Goal: Information Seeking & Learning: Learn about a topic

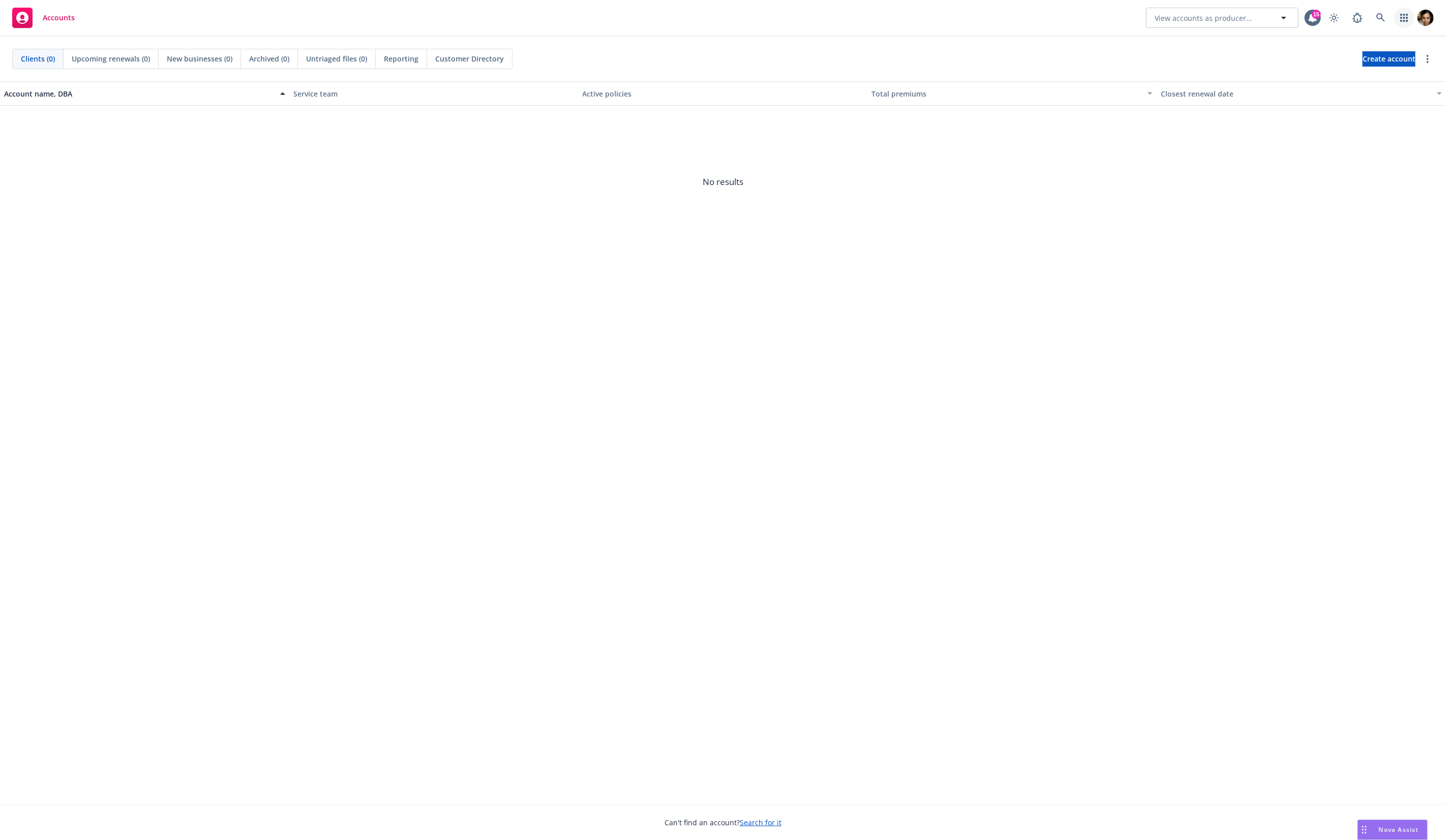
click at [1406, 24] on link "button" at bounding box center [1405, 18] width 20 height 20
click at [1387, 25] on link at bounding box center [1381, 18] width 20 height 20
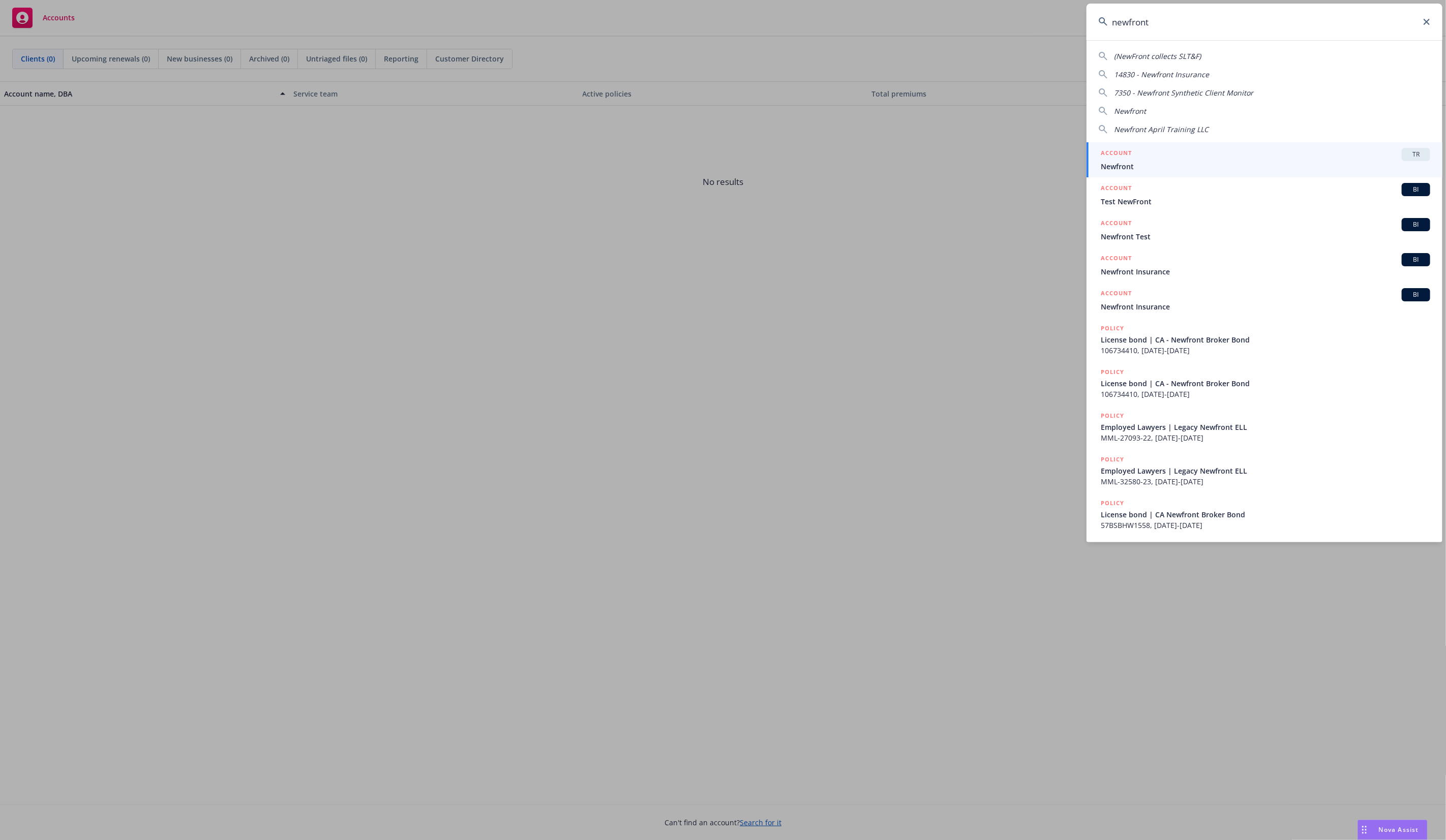
type input "newfront"
click at [1132, 167] on span "Newfront" at bounding box center [1266, 166] width 330 height 11
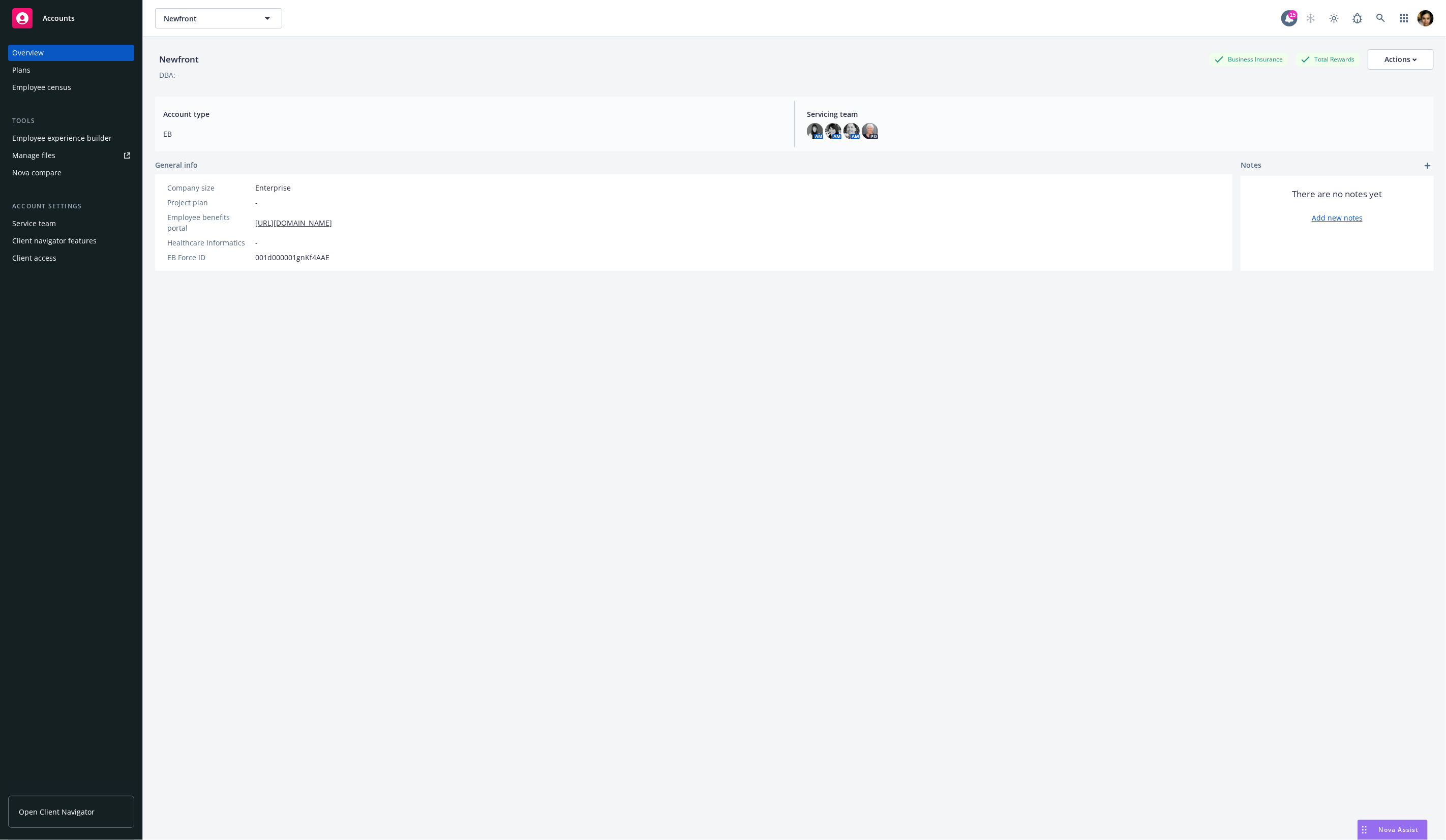
click at [71, 810] on span "Open Client Navigator" at bounding box center [57, 812] width 76 height 11
click at [1069, 242] on div "Company size Enterprise Project plan - Employee benefits portal [URL][DOMAIN_NA…" at bounding box center [694, 223] width 1077 height 97
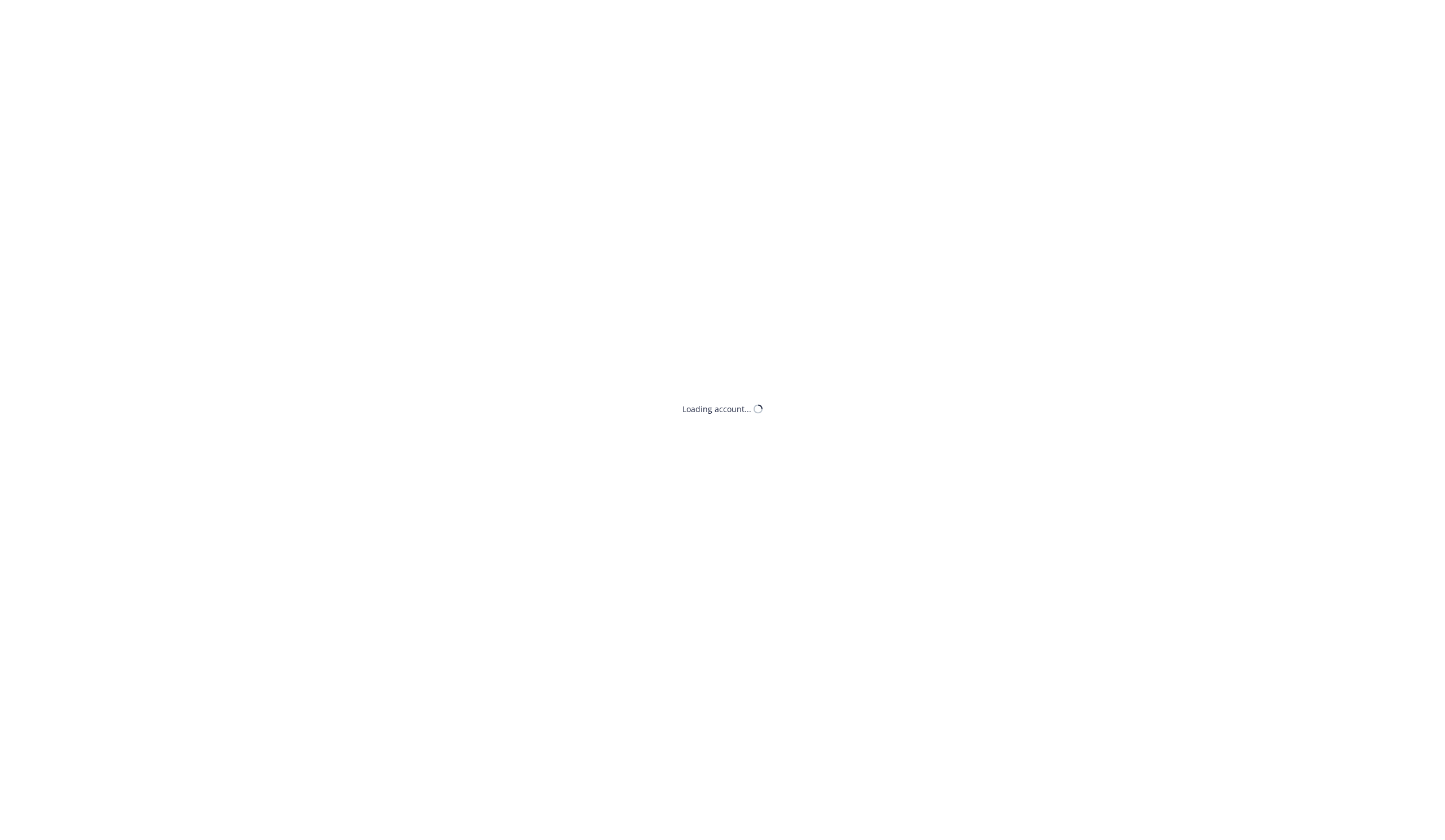
click at [333, 0] on html "Loading account... /ee29fffe-e3f0-4fff-8851-5e2a408843e8/employee-benefits/over…" at bounding box center [722, 0] width 1445 height 0
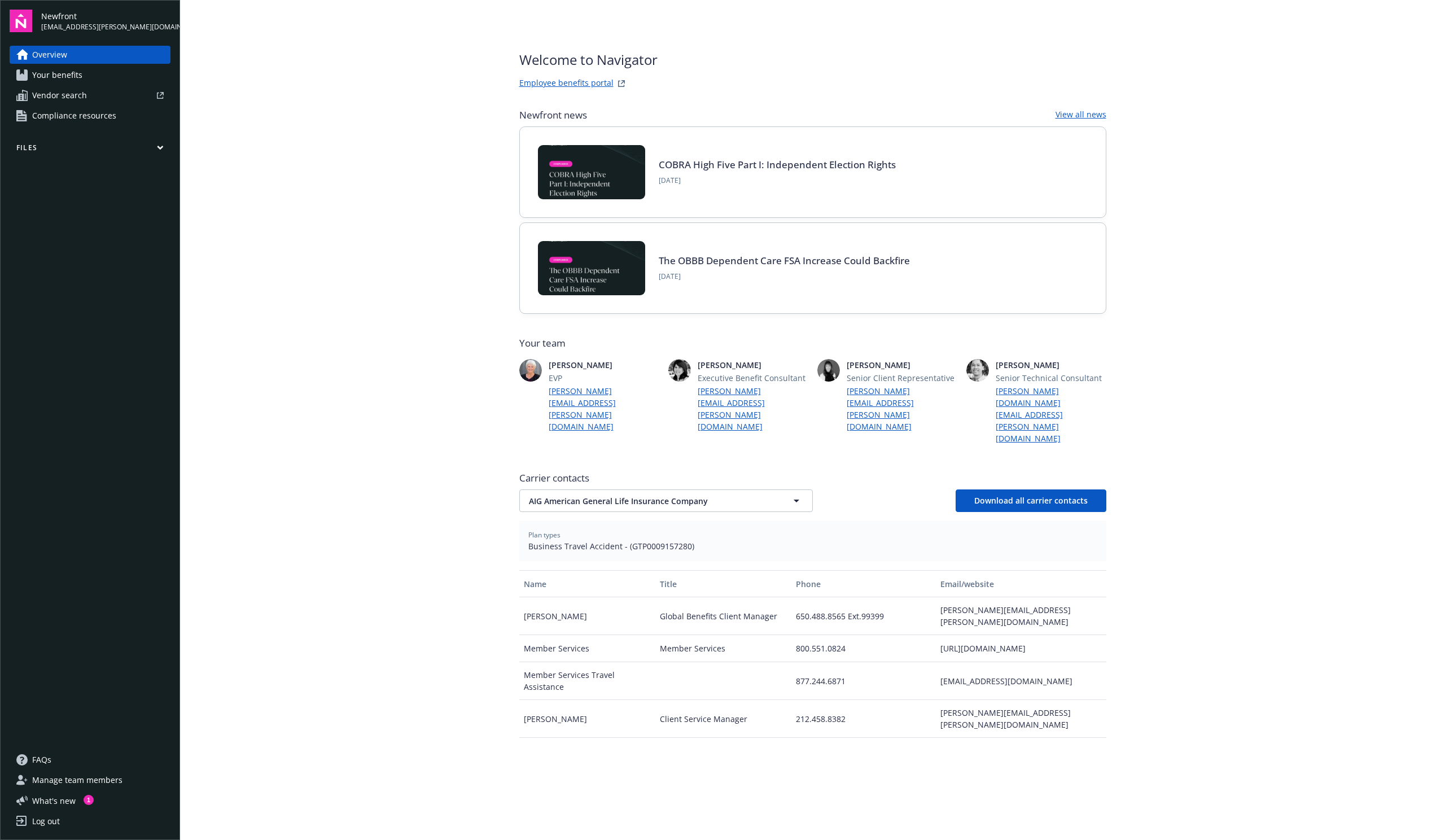
click at [75, 70] on span "Your benefits" at bounding box center [57, 75] width 50 height 18
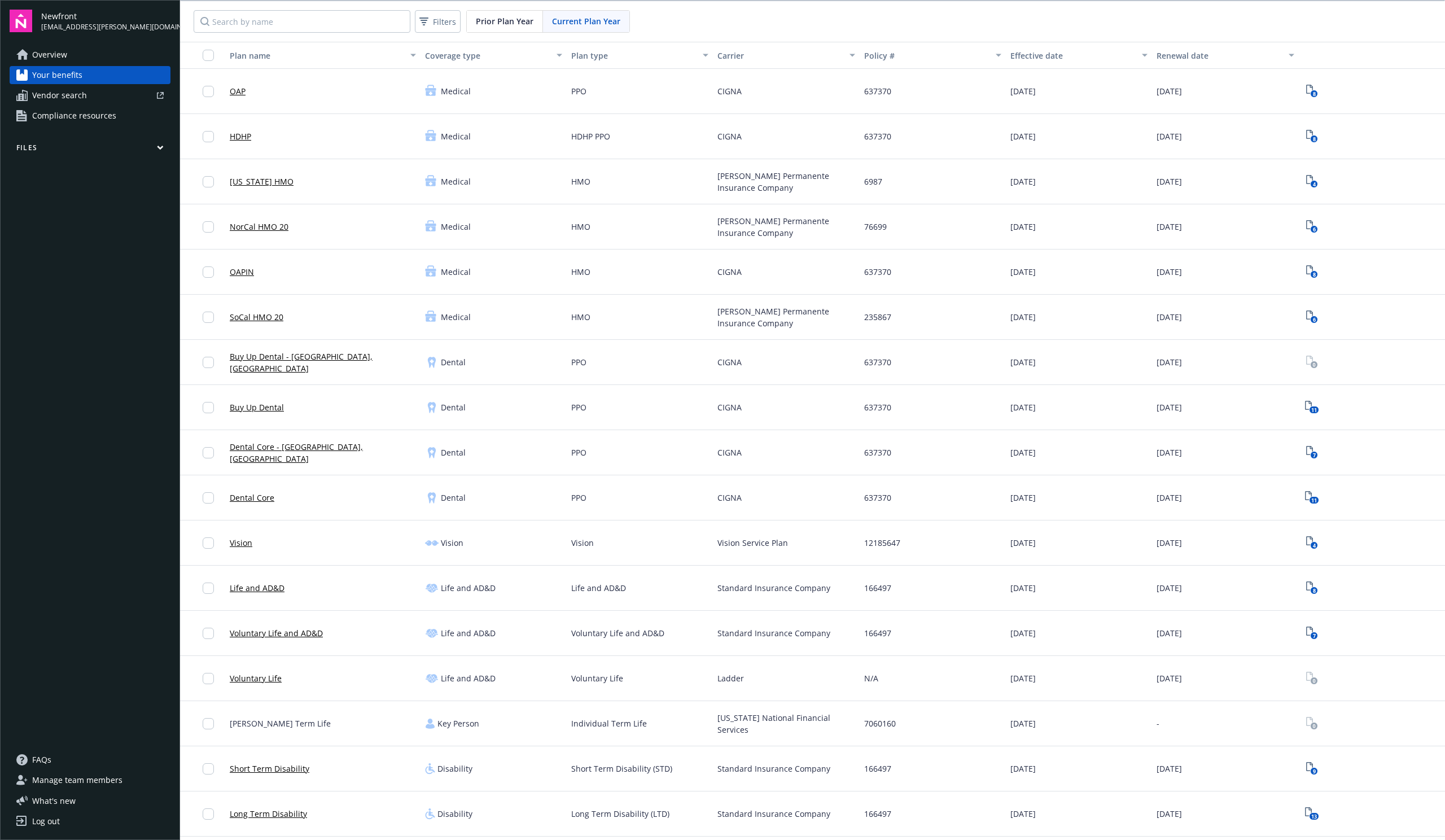
click at [239, 94] on link "OAP" at bounding box center [238, 91] width 16 height 12
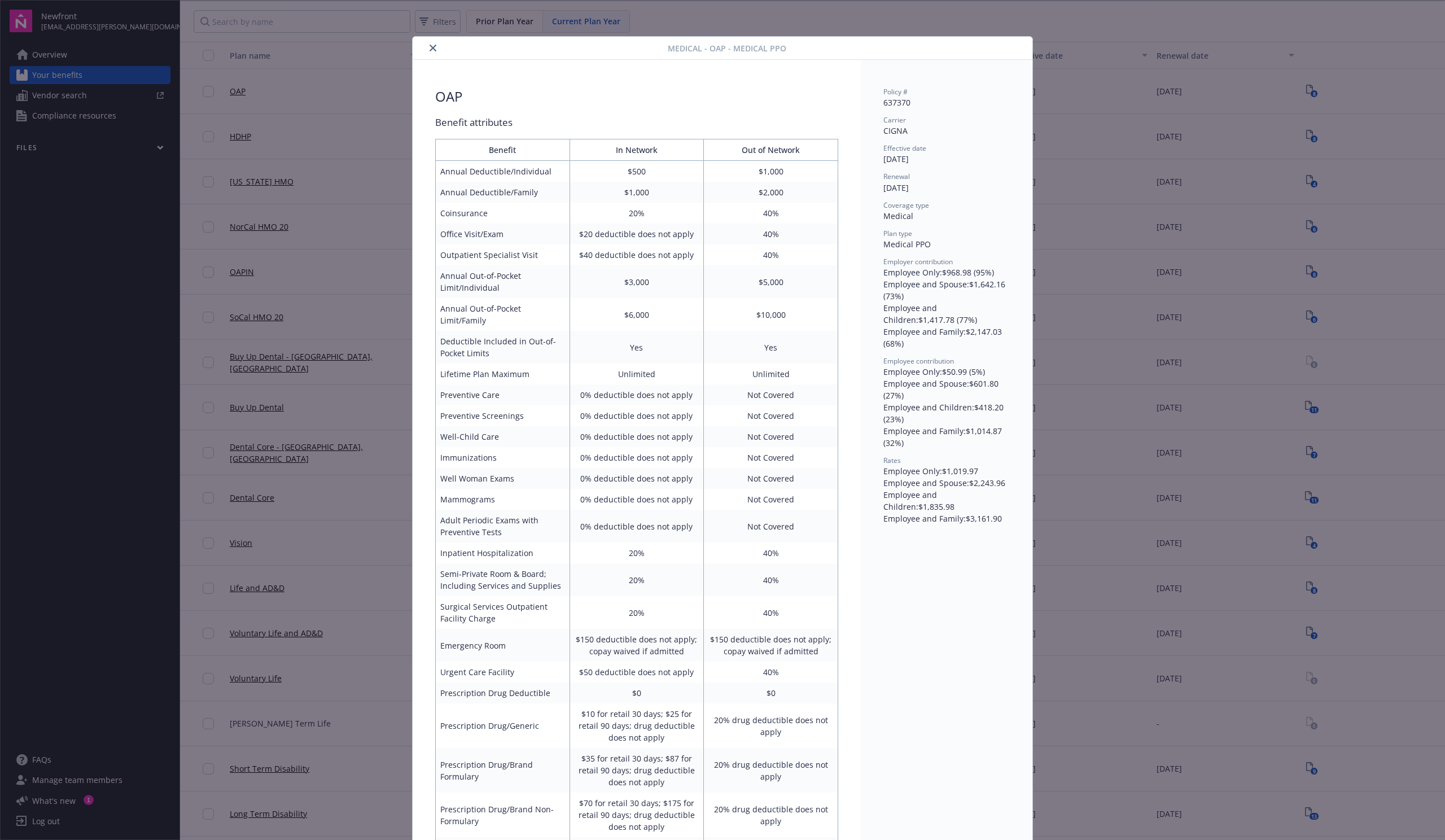
scroll to position [34, 0]
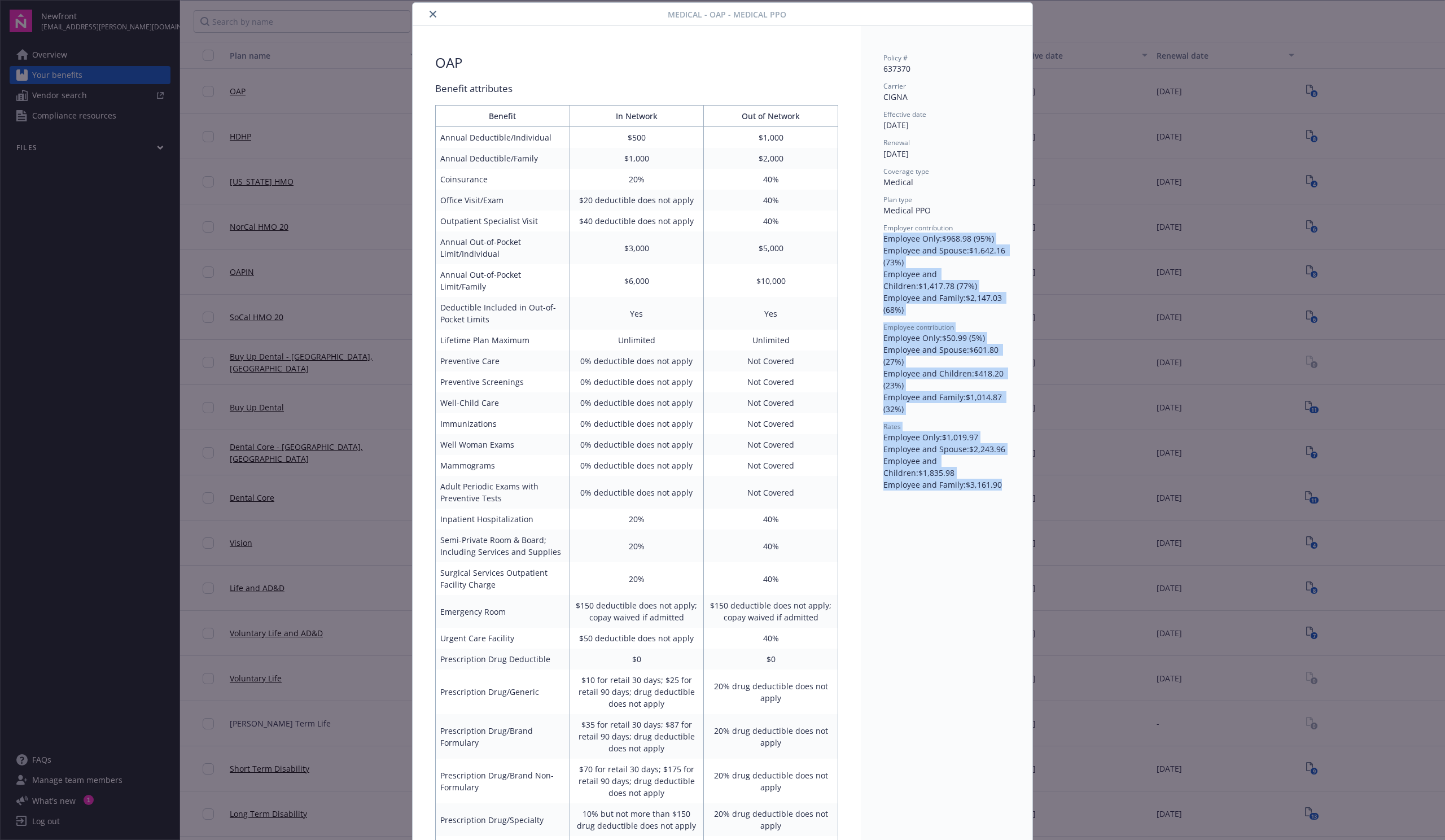
drag, startPoint x: 881, startPoint y: 241, endPoint x: 946, endPoint y: 516, distance: 282.6
click at [946, 514] on div "Policy # 637370 Carrier CIGNA Effective date 01/01/2025 Renewal 01/01/2026 Cove…" at bounding box center [946, 576] width 171 height 1100
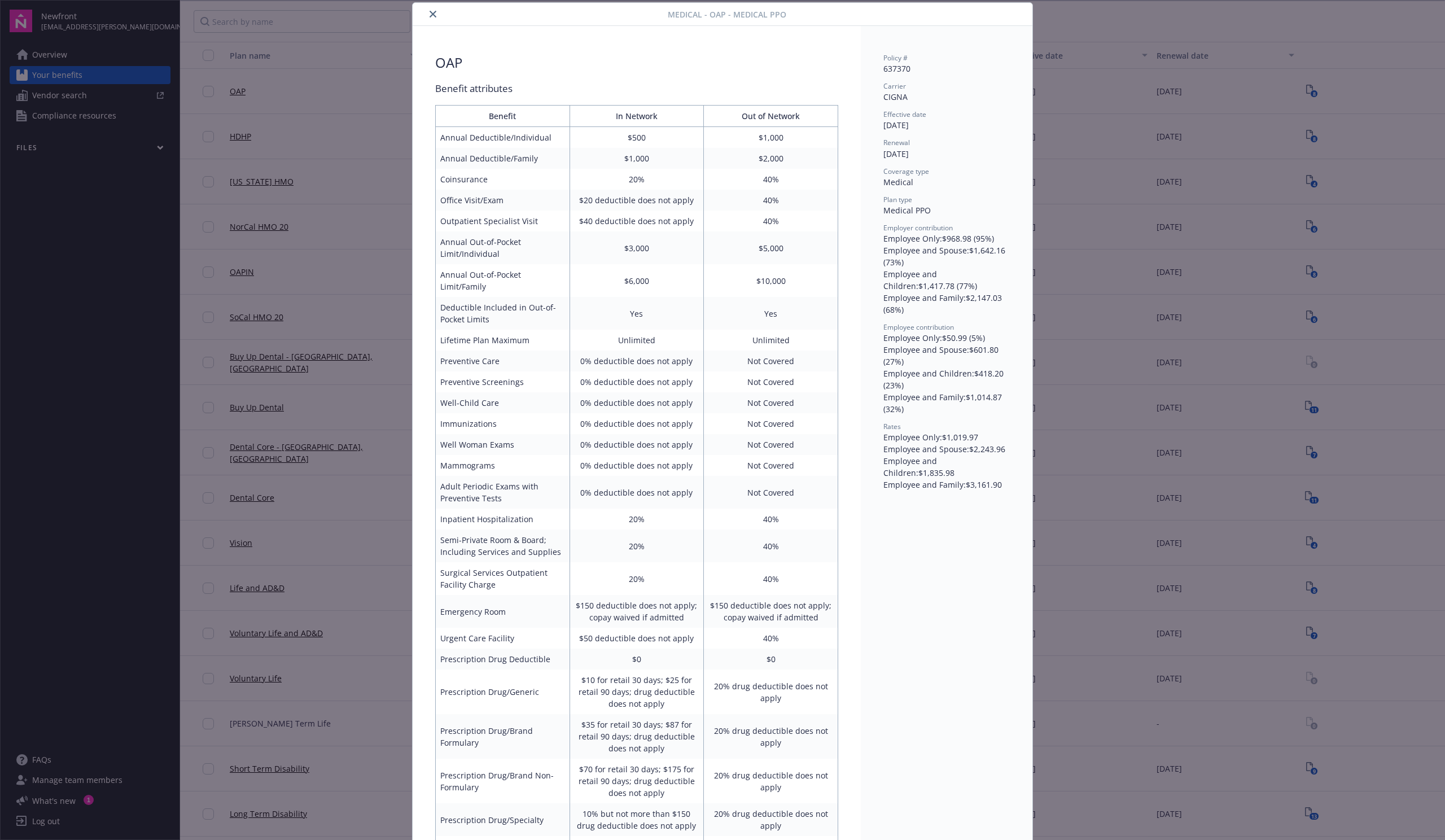
click at [946, 516] on div "Policy # 637370 Carrier CIGNA Effective date 01/01/2025 Renewal 01/01/2026 Cove…" at bounding box center [946, 576] width 171 height 1100
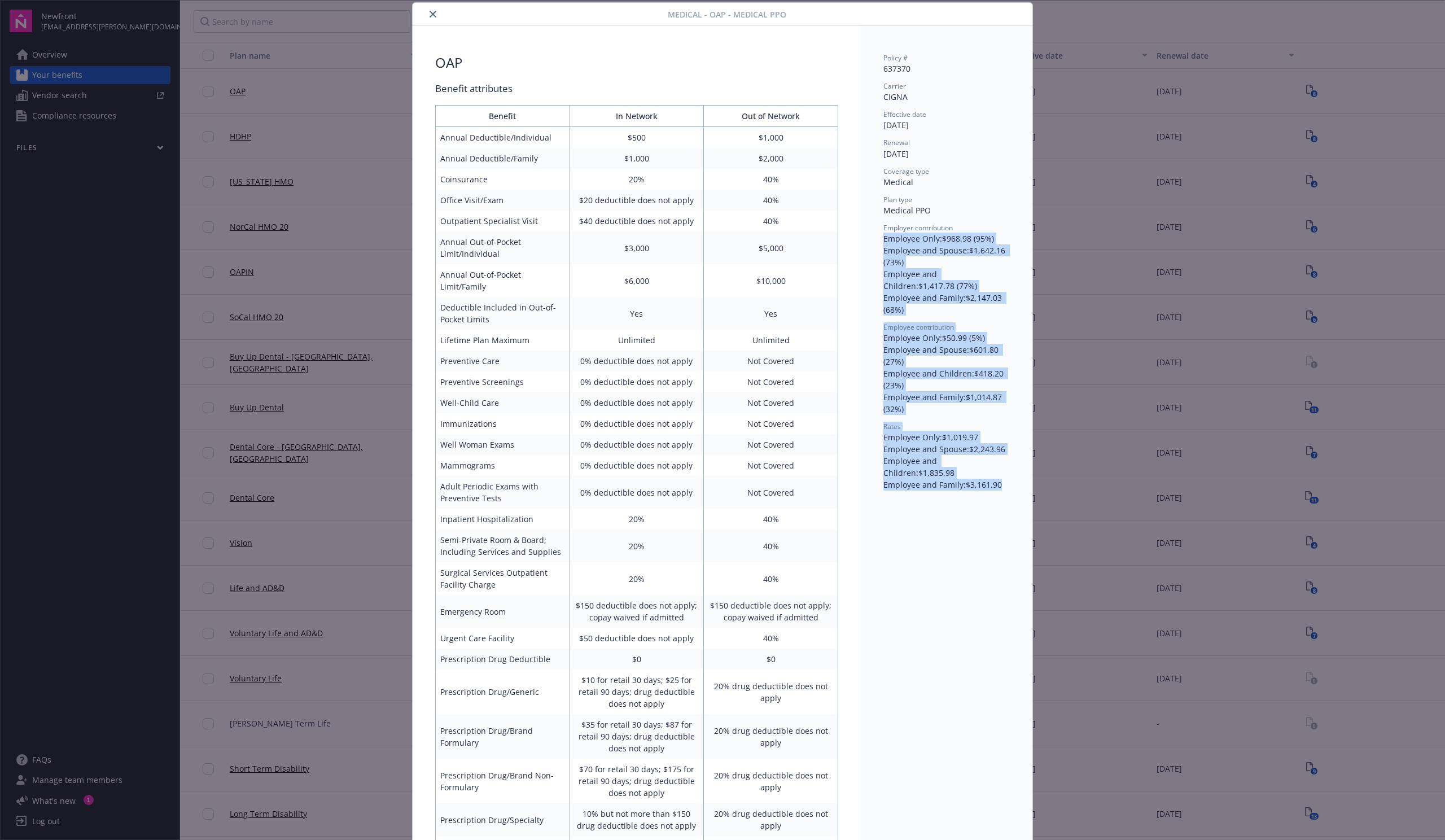
drag, startPoint x: 883, startPoint y: 238, endPoint x: 967, endPoint y: 499, distance: 274.2
click at [967, 499] on div "Policy # 637370 Carrier CIGNA Effective date 01/01/2025 Renewal 01/01/2026 Cove…" at bounding box center [946, 576] width 171 height 1100
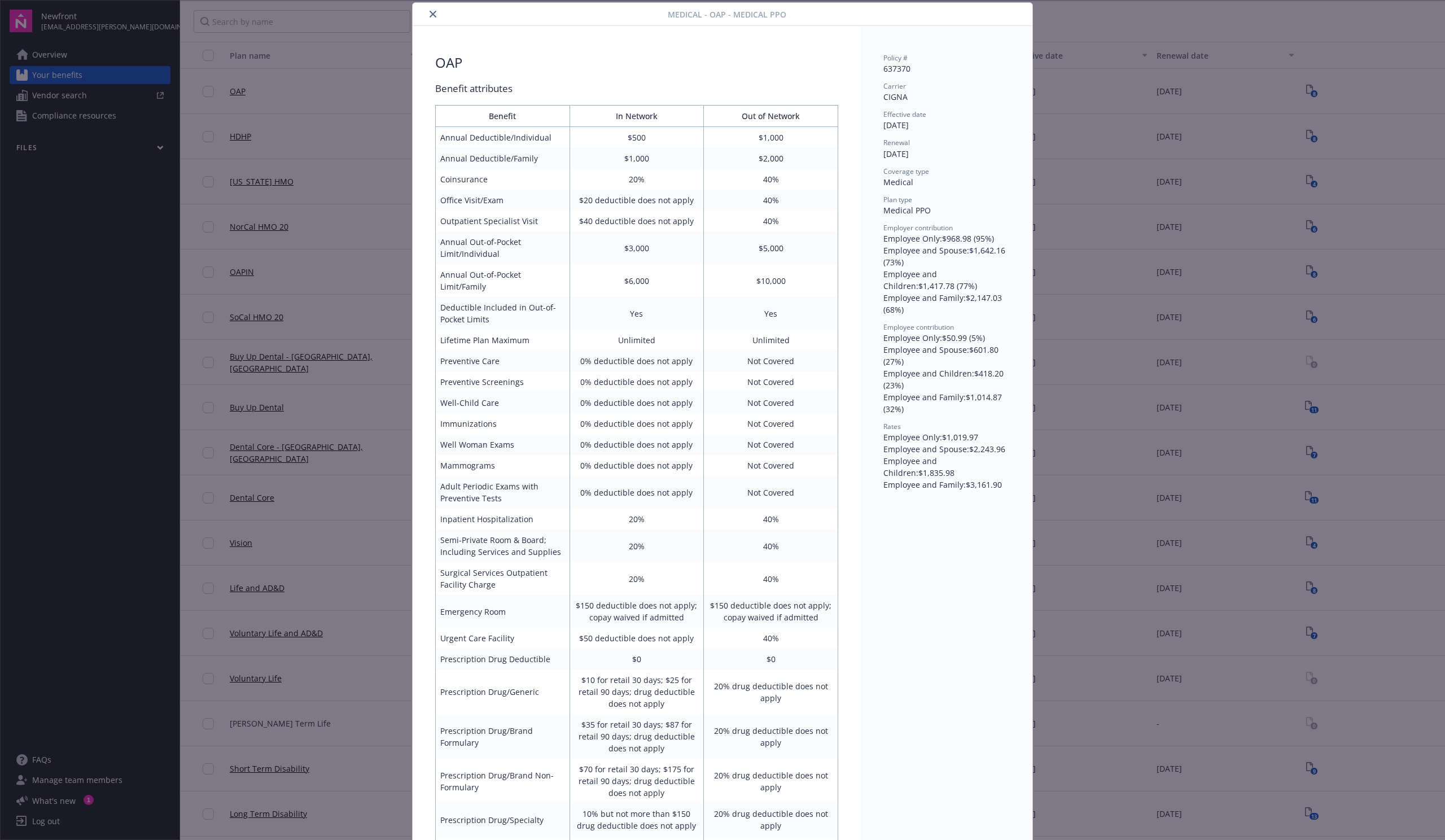
click at [967, 499] on div "Policy # 637370 Carrier CIGNA Effective date 01/01/2025 Renewal 01/01/2026 Cove…" at bounding box center [946, 576] width 171 height 1100
click at [978, 221] on div "Policy # 637370 Carrier CIGNA Effective date 01/01/2025 Renewal 01/01/2026 Cove…" at bounding box center [946, 272] width 127 height 437
click at [369, 160] on div "Medical - OAP - Medical PPO OAP Benefit attributes Benefit In Network Out of Ne…" at bounding box center [722, 420] width 1445 height 840
click at [430, 15] on icon "close" at bounding box center [433, 14] width 7 height 7
